Goal: Obtain resource: Obtain resource

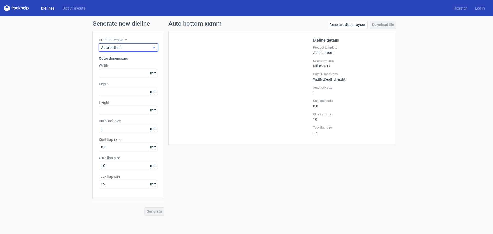
click at [134, 44] on div "Auto bottom" at bounding box center [128, 47] width 59 height 8
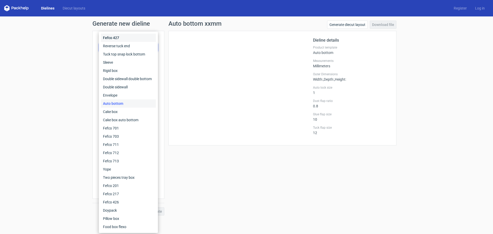
click at [128, 39] on div "Fefco 427" at bounding box center [128, 38] width 55 height 8
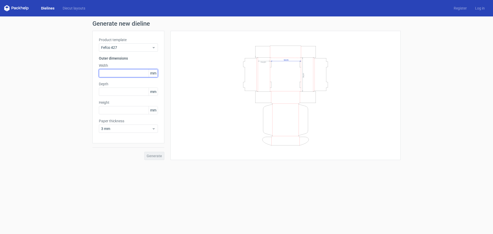
click at [127, 74] on input "text" at bounding box center [128, 73] width 59 height 8
click at [121, 58] on h3 "Outer dimensions" at bounding box center [128, 58] width 59 height 5
click at [119, 74] on input "text" at bounding box center [128, 73] width 59 height 8
type input "125"
click at [120, 92] on input "65" at bounding box center [128, 92] width 59 height 8
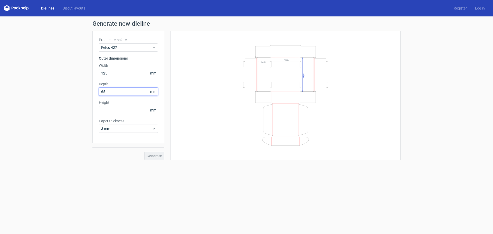
click at [120, 92] on input "65" at bounding box center [128, 92] width 59 height 8
type input "125"
type input "65"
click at [120, 129] on span "3 mm" at bounding box center [126, 128] width 51 height 5
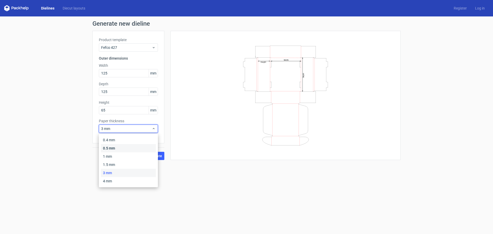
click at [112, 146] on div "0.5 mm" at bounding box center [128, 148] width 55 height 8
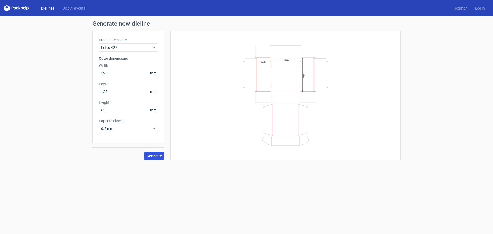
click at [153, 156] on span "Generate" at bounding box center [154, 156] width 15 height 4
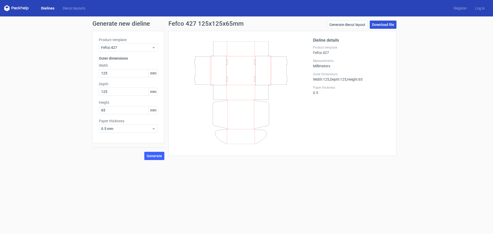
click at [379, 26] on link "Download file" at bounding box center [383, 25] width 27 height 8
click at [379, 23] on link "Download file" at bounding box center [383, 25] width 27 height 8
click at [354, 20] on div "Generate new dieline Product template Fefco 427 Outer dimensions Width 125 mm D…" at bounding box center [246, 90] width 493 height 148
click at [352, 24] on link "Generate diecut layout" at bounding box center [347, 25] width 41 height 8
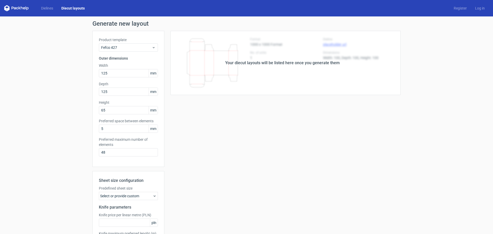
click at [283, 64] on div "Your diecut layouts will be listed here once you generate them" at bounding box center [282, 63] width 114 height 6
click at [264, 112] on div "Your diecut layouts will be listed here once you generate them Height Depth Wid…" at bounding box center [282, 152] width 236 height 242
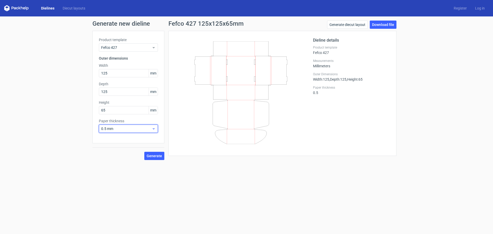
click at [142, 129] on span "0.5 mm" at bounding box center [126, 128] width 51 height 5
drag, startPoint x: 131, startPoint y: 138, endPoint x: 137, endPoint y: 145, distance: 9.1
click at [131, 139] on div "0.4 mm" at bounding box center [128, 140] width 55 height 8
click at [158, 157] on span "Generate" at bounding box center [154, 156] width 15 height 4
click at [454, 223] on div "New dieline generated" at bounding box center [465, 221] width 35 height 5
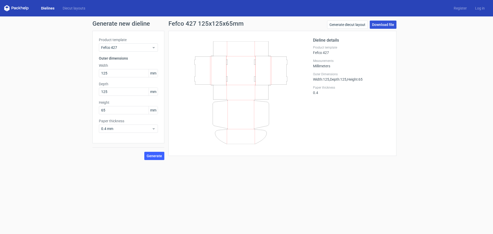
click at [389, 25] on link "Download file" at bounding box center [383, 25] width 27 height 8
click at [340, 101] on div "Dieline details Product template Fefco 427 Measurements Millimeters Outer Dimen…" at bounding box center [351, 93] width 77 height 112
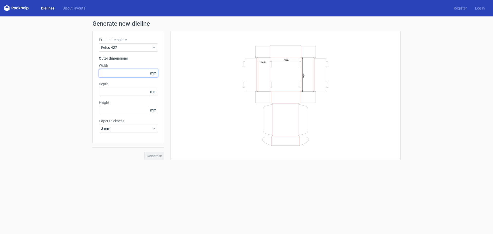
click at [128, 73] on input "text" at bounding box center [128, 73] width 59 height 8
type input "130"
type input "6"
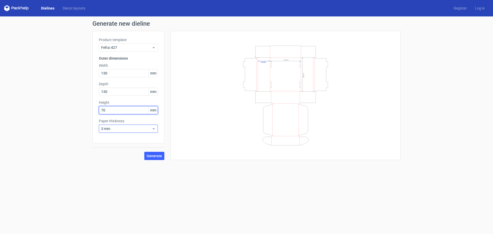
type input "70"
click at [140, 129] on span "3 mm" at bounding box center [126, 128] width 51 height 5
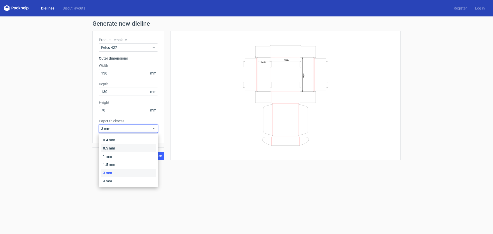
click at [127, 146] on div "0.5 mm" at bounding box center [128, 148] width 55 height 8
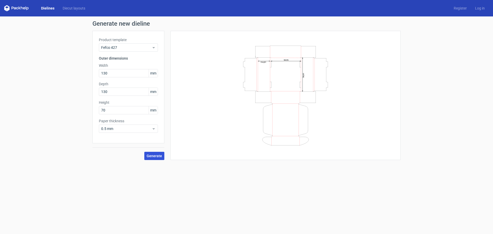
click at [153, 155] on span "Generate" at bounding box center [154, 156] width 15 height 4
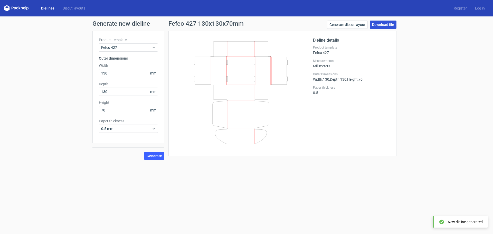
click at [388, 25] on link "Download file" at bounding box center [383, 25] width 27 height 8
click at [261, 178] on form "Generate new dieline Product template Fefco 427 Outer dimensions Width 130 mm D…" at bounding box center [246, 124] width 493 height 217
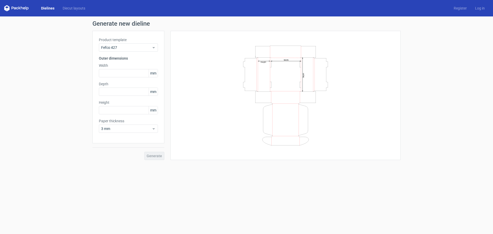
click at [390, 193] on form "Generate new dieline Product template Fefco 427 Outer dimensions Width mm Depth…" at bounding box center [246, 124] width 493 height 217
